Goal: Information Seeking & Learning: Check status

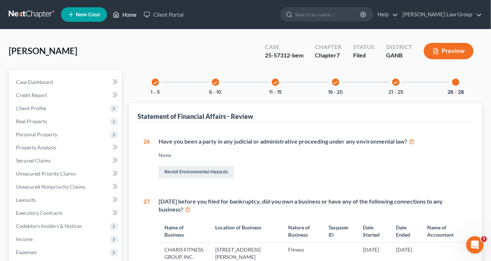
click at [129, 17] on link "Home" at bounding box center [124, 14] width 31 height 13
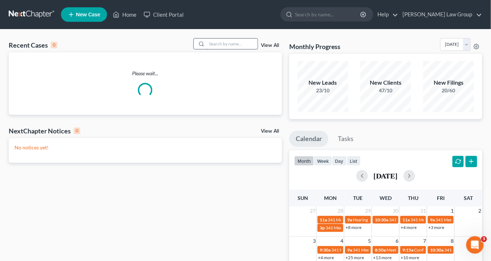
click at [222, 41] on input "search" at bounding box center [232, 43] width 51 height 11
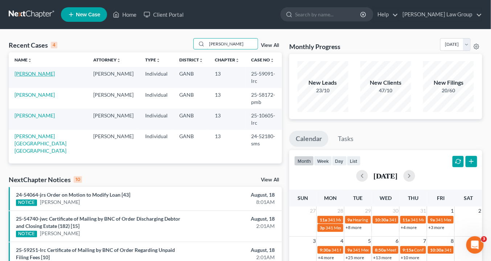
type input "wright"
click at [32, 73] on link "[PERSON_NAME]" at bounding box center [35, 73] width 40 height 6
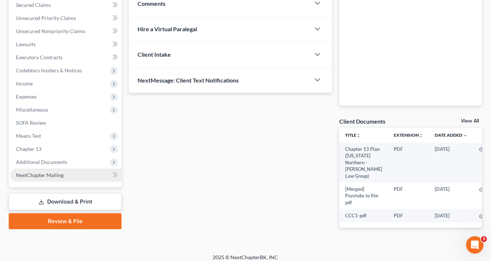
scroll to position [161, 0]
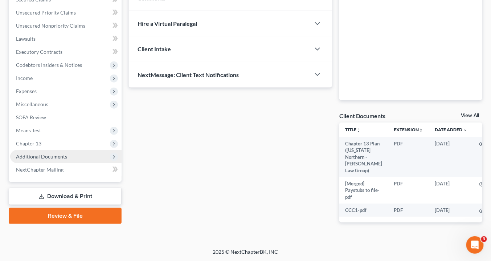
click at [52, 154] on span "Additional Documents" at bounding box center [41, 156] width 51 height 6
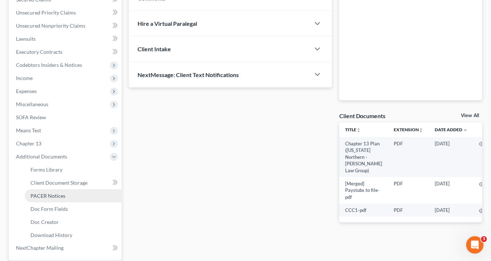
click at [64, 194] on span "PACER Notices" at bounding box center [47, 195] width 35 height 6
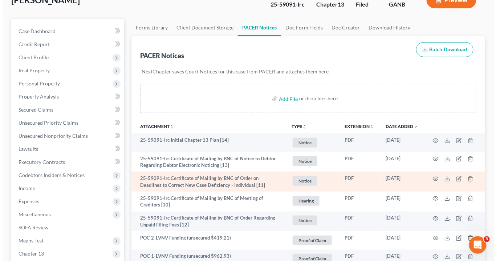
scroll to position [87, 0]
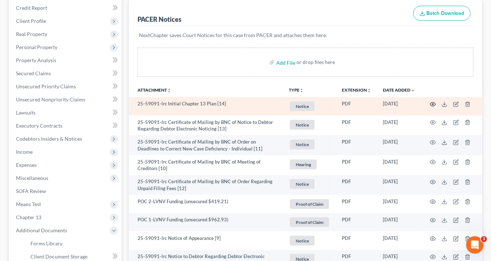
click at [433, 103] on circle "button" at bounding box center [432, 103] width 1 height 1
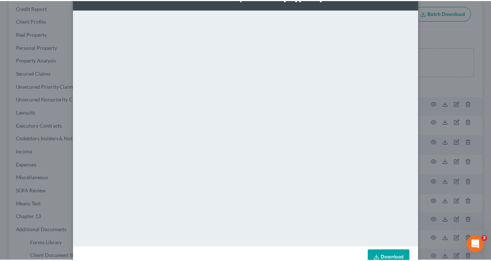
scroll to position [0, 0]
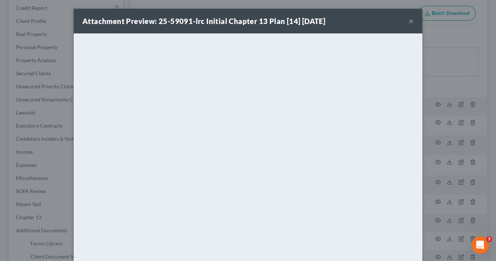
click at [409, 20] on button "×" at bounding box center [410, 21] width 5 height 9
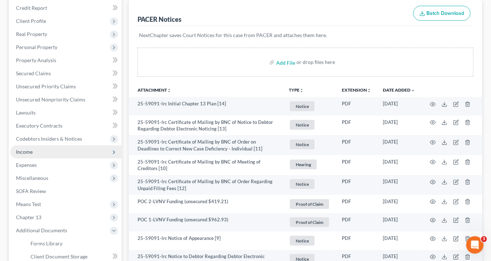
click at [40, 152] on span "Income" at bounding box center [65, 151] width 111 height 13
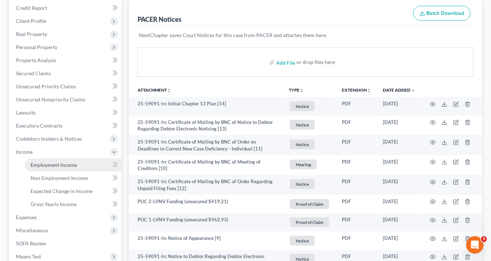
click at [54, 164] on span "Employment Income" at bounding box center [53, 165] width 46 height 6
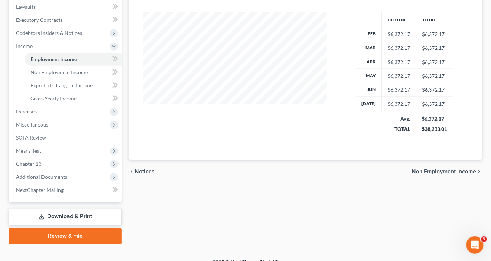
scroll to position [202, 0]
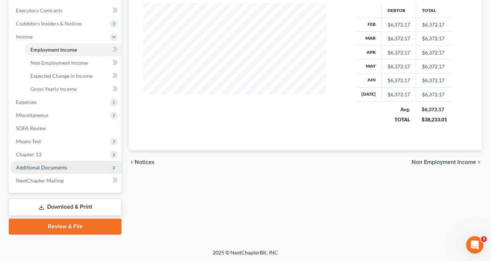
click at [57, 166] on span "Additional Documents" at bounding box center [41, 167] width 51 height 6
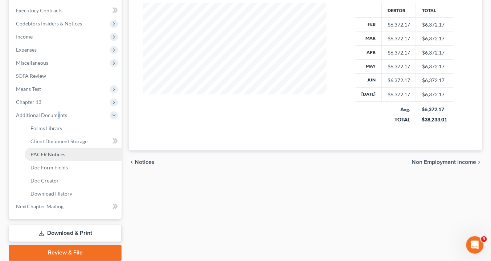
click at [51, 152] on span "PACER Notices" at bounding box center [47, 154] width 35 height 6
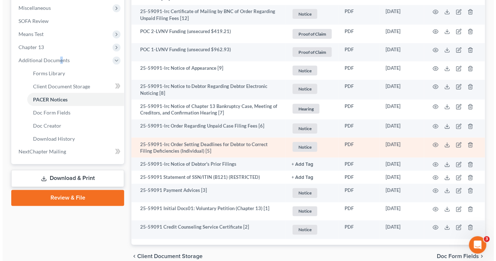
scroll to position [291, 0]
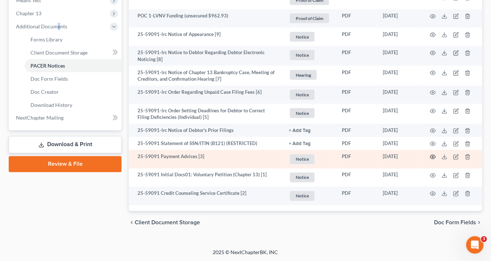
click at [435, 156] on icon "button" at bounding box center [433, 157] width 6 height 6
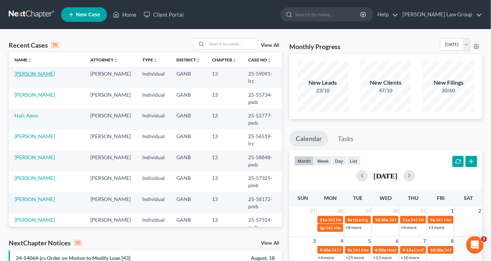
click at [28, 74] on link "[PERSON_NAME]" at bounding box center [35, 73] width 40 height 6
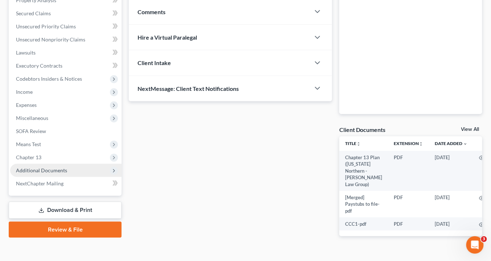
scroll to position [161, 0]
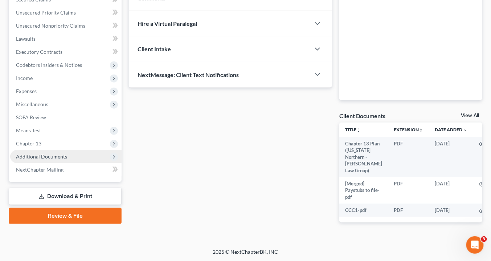
click at [51, 151] on span "Additional Documents" at bounding box center [65, 156] width 111 height 13
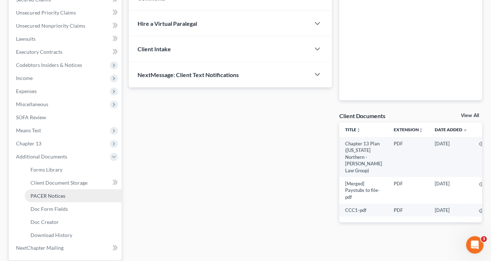
click at [65, 199] on link "PACER Notices" at bounding box center [73, 195] width 97 height 13
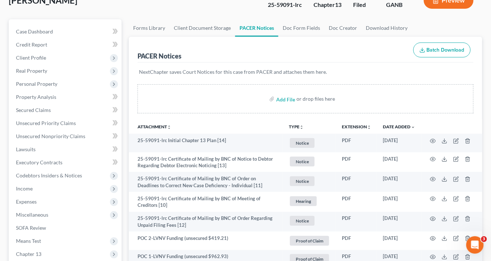
scroll to position [29, 0]
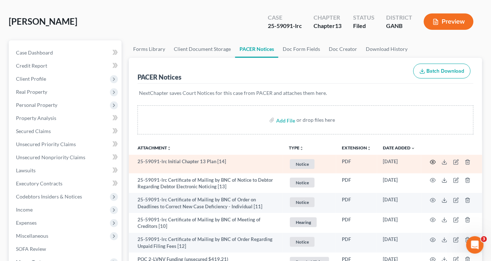
click at [433, 161] on circle "button" at bounding box center [432, 161] width 1 height 1
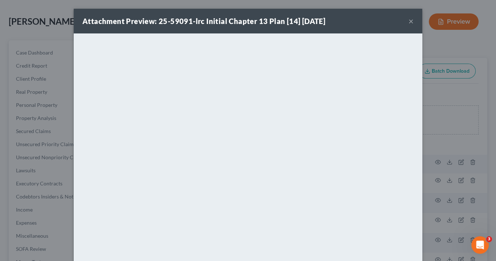
click at [410, 21] on button "×" at bounding box center [410, 21] width 5 height 9
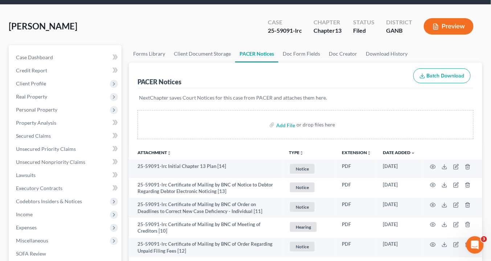
scroll to position [0, 0]
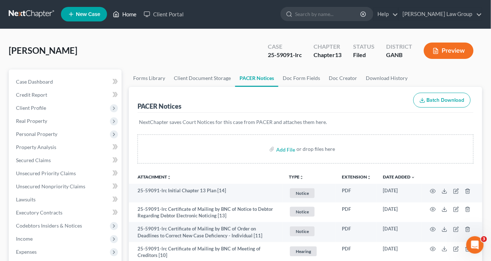
click at [130, 14] on link "Home" at bounding box center [124, 14] width 31 height 13
